Goal: Task Accomplishment & Management: Manage account settings

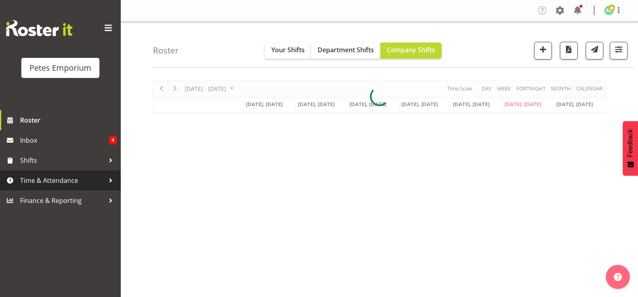
click at [73, 177] on span "Time & Attendance" at bounding box center [62, 181] width 84 height 12
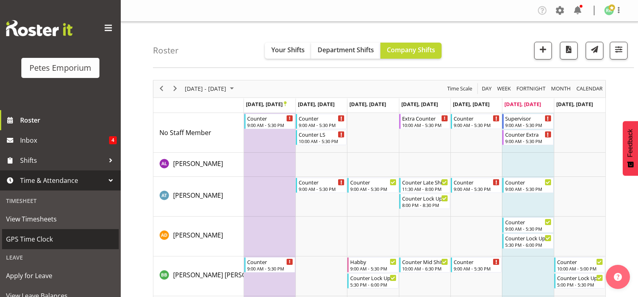
click at [55, 237] on span "GPS Time Clock" at bounding box center [60, 239] width 109 height 12
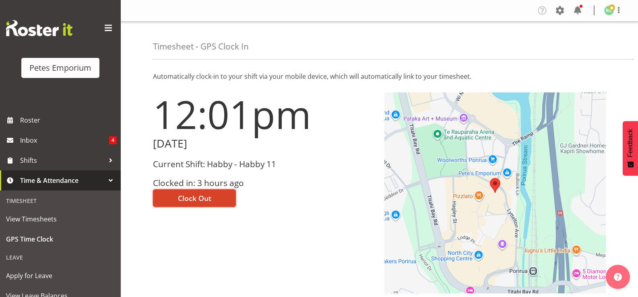
click at [187, 200] on span "Clock Out" at bounding box center [194, 198] width 33 height 10
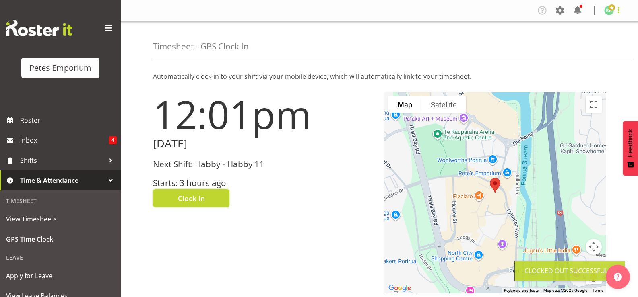
click at [616, 10] on span at bounding box center [618, 10] width 10 height 10
click at [588, 38] on link "Log Out" at bounding box center [584, 42] width 77 height 14
